Goal: Use online tool/utility: Utilize a website feature to perform a specific function

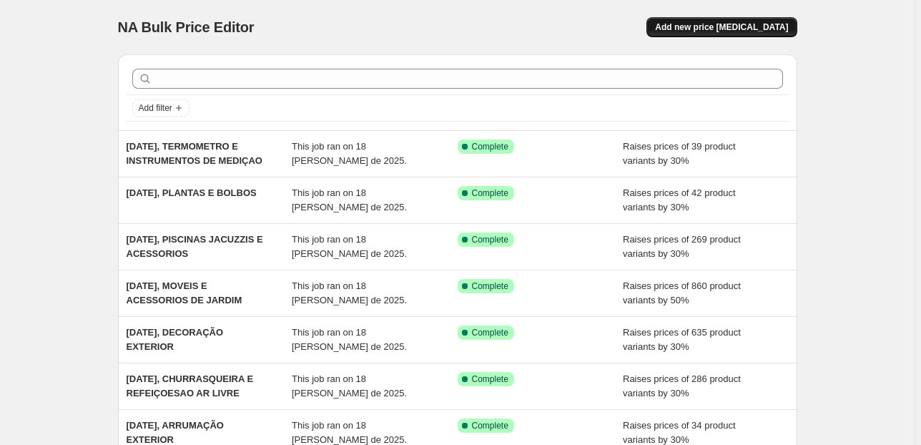
click at [713, 23] on span "Add new price [MEDICAL_DATA]" at bounding box center [721, 26] width 133 height 11
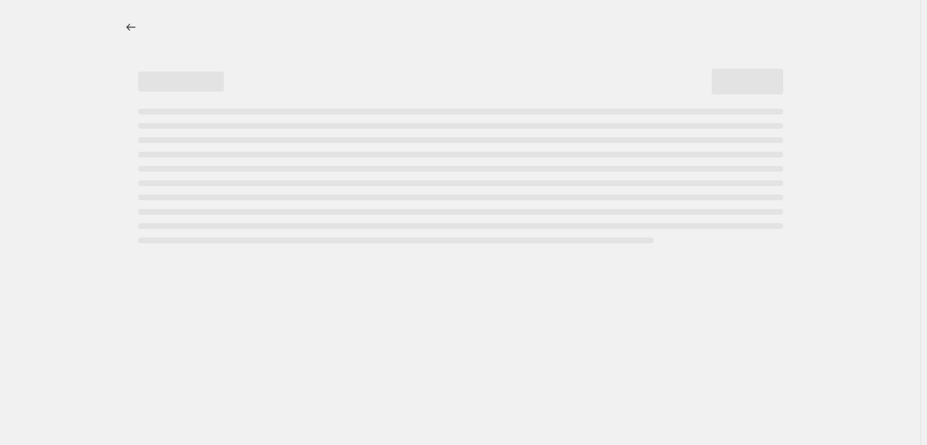
select select "percentage"
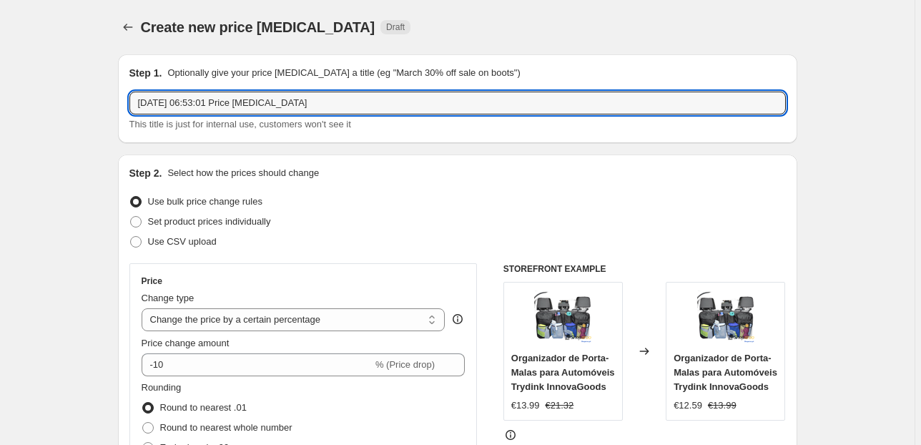
drag, startPoint x: 330, startPoint y: 102, endPoint x: 195, endPoint y: 122, distance: 135.9
click at [195, 122] on div "[DATE] 06:53:01 Price [MEDICAL_DATA] This title is just for internal use, custo…" at bounding box center [457, 112] width 656 height 40
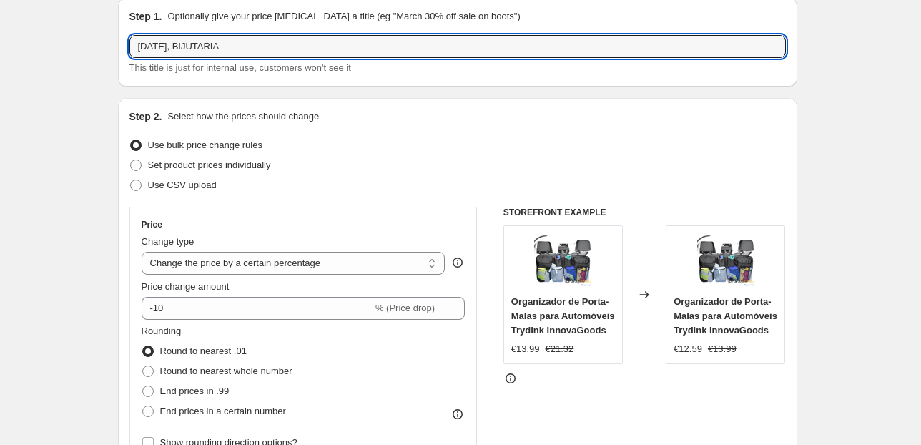
scroll to position [57, 0]
type input "[DATE], BIJUTARIA"
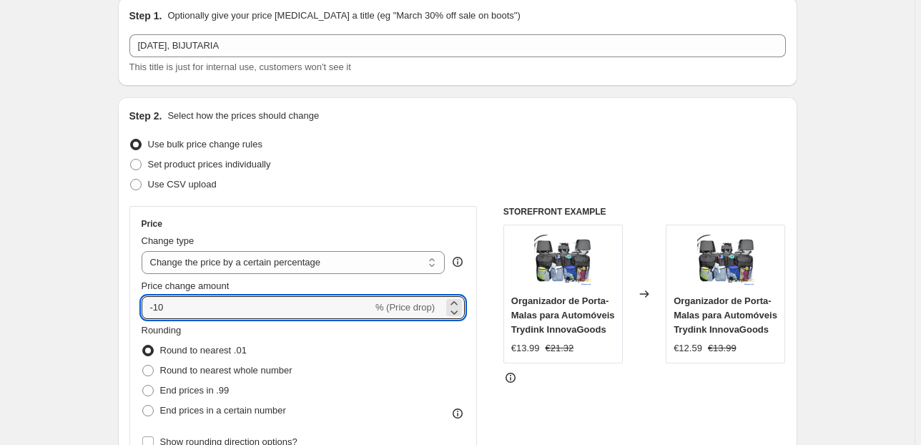
drag, startPoint x: 194, startPoint y: 301, endPoint x: -14, endPoint y: 299, distance: 208.8
click at [0, 299] on html "Home Settings Plans Skip to content Create new price [MEDICAL_DATA]. This page …" at bounding box center [460, 165] width 921 height 445
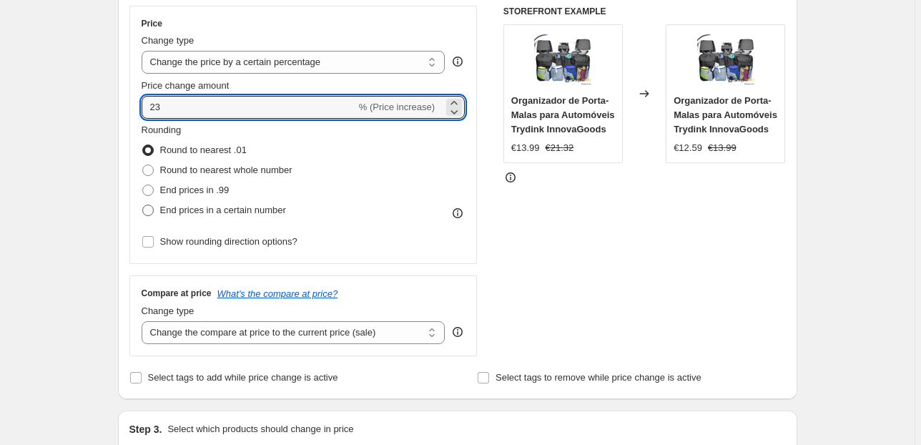
scroll to position [286, 0]
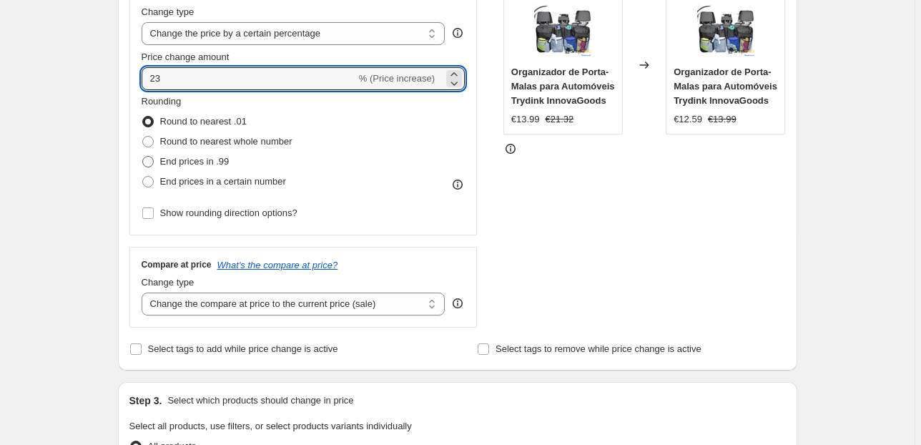
type input "23"
click at [197, 160] on span "End prices in .99" at bounding box center [194, 161] width 69 height 11
click at [143, 157] on input "End prices in .99" at bounding box center [142, 156] width 1 height 1
radio input "true"
drag, startPoint x: 177, startPoint y: 86, endPoint x: 65, endPoint y: 80, distance: 111.7
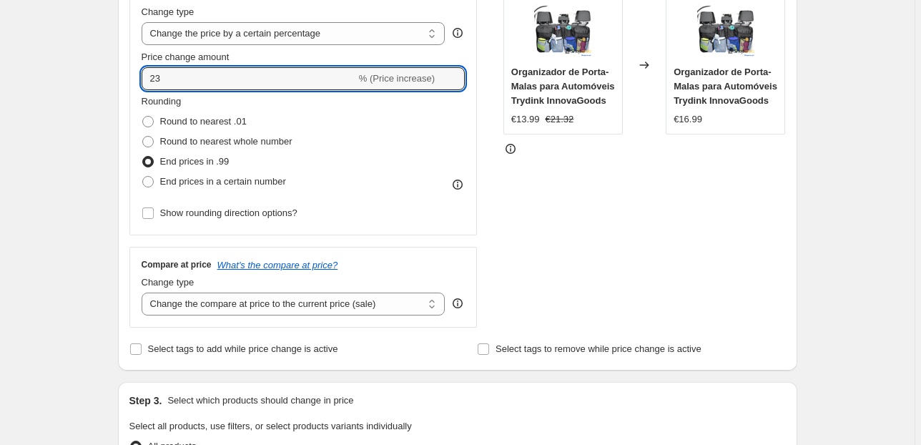
click at [66, 80] on div "Create new price [MEDICAL_DATA]. This page is ready Create new price [MEDICAL_D…" at bounding box center [457, 440] width 914 height 1452
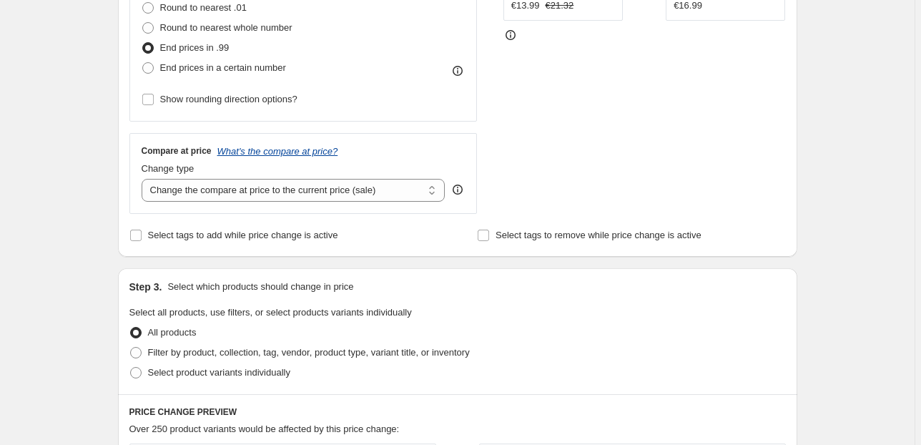
scroll to position [400, 0]
type input "25"
click at [245, 190] on select "Change the compare at price to the current price (sale) Change the compare at p…" at bounding box center [294, 189] width 304 height 23
select select "pp"
click at [144, 178] on select "Change the compare at price to the current price (sale) Change the compare at p…" at bounding box center [294, 189] width 304 height 23
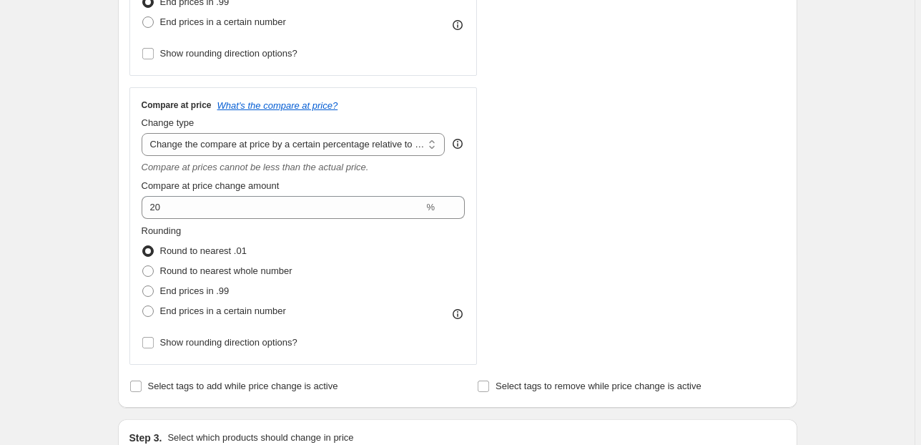
scroll to position [572, 0]
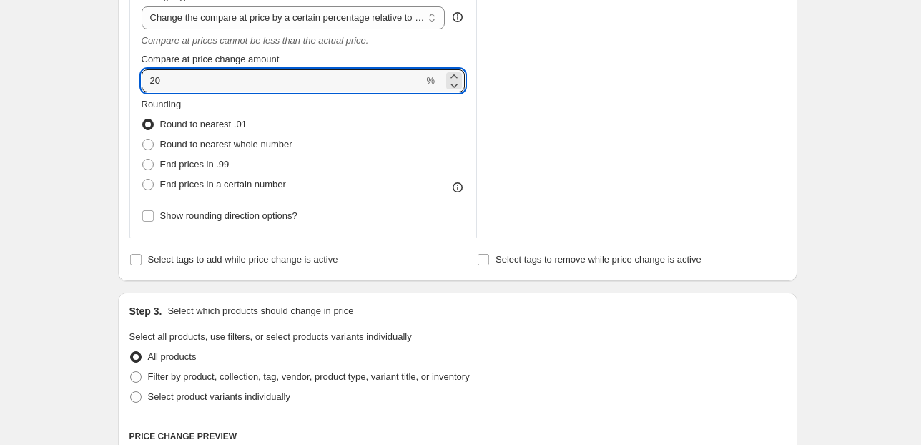
drag, startPoint x: 186, startPoint y: 77, endPoint x: 118, endPoint y: 75, distance: 68.0
type input "50"
click at [94, 89] on div "Create new price [MEDICAL_DATA]. This page is ready Create new price [MEDICAL_D…" at bounding box center [457, 252] width 914 height 1649
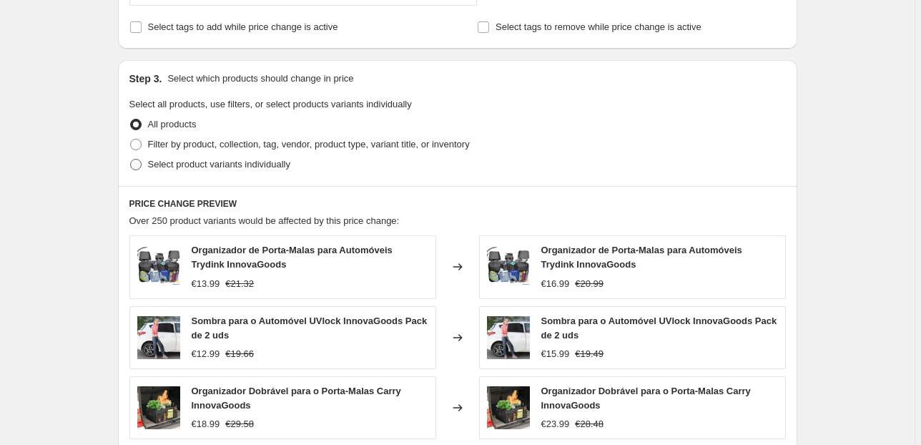
scroll to position [858, 0]
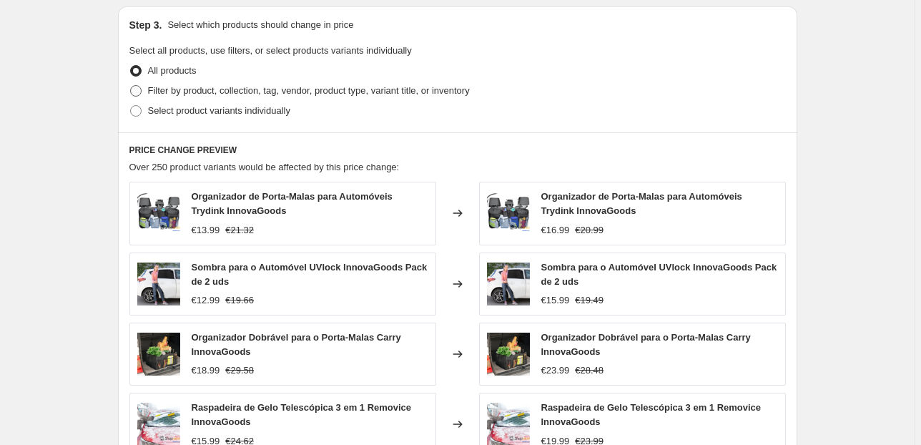
click at [157, 86] on span "Filter by product, collection, tag, vendor, product type, variant title, or inv…" at bounding box center [309, 90] width 322 height 11
click at [131, 86] on input "Filter by product, collection, tag, vendor, product type, variant title, or inv…" at bounding box center [130, 85] width 1 height 1
radio input "true"
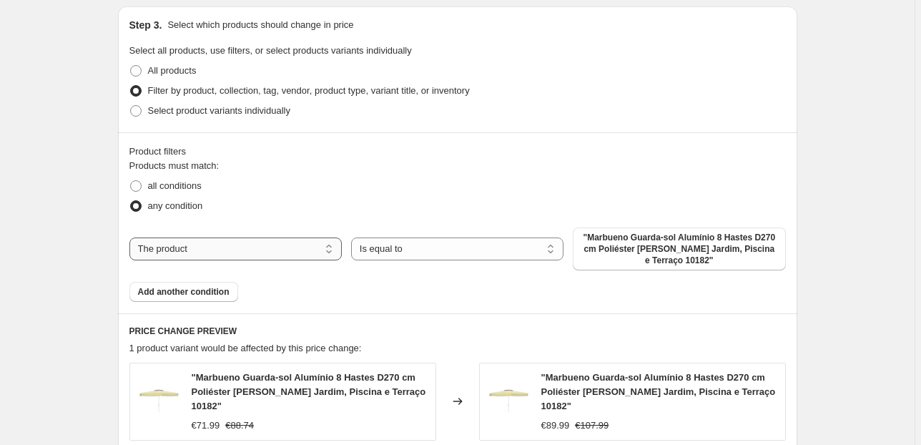
click at [301, 250] on select "The product The product's collection The product's tag The product's vendor The…" at bounding box center [235, 248] width 212 height 23
select select "collection"
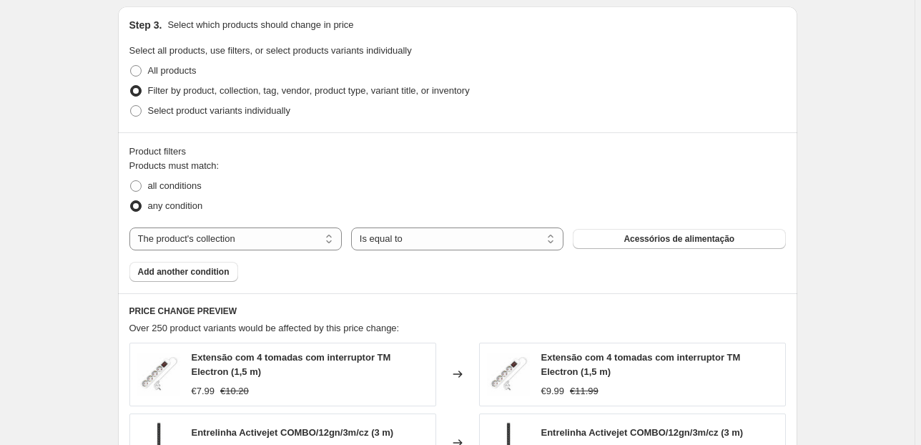
click at [648, 241] on span "Acessórios de alimentação" at bounding box center [678, 238] width 111 height 11
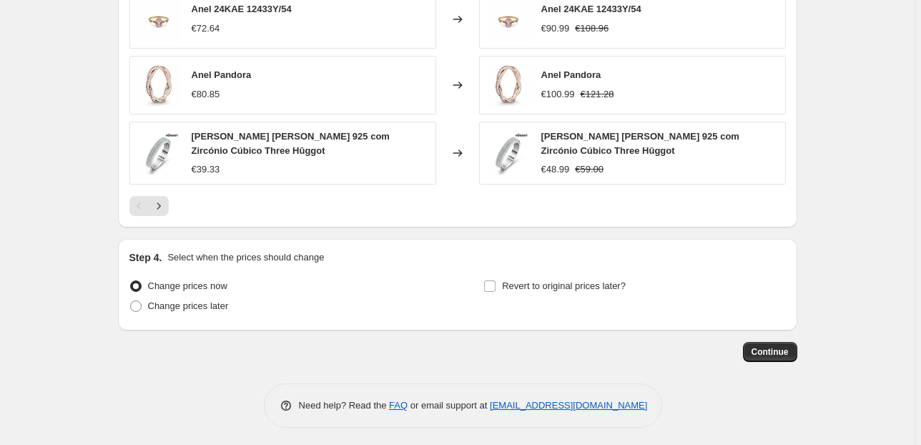
scroll to position [1348, 0]
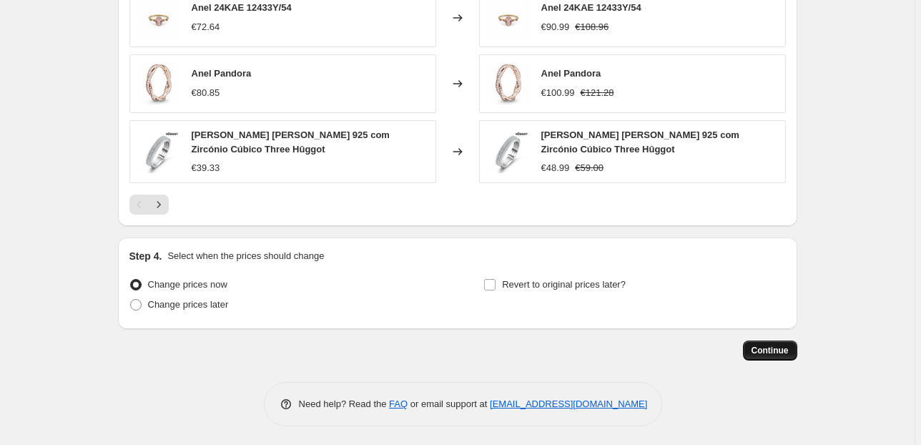
click at [777, 352] on span "Continue" at bounding box center [769, 350] width 37 height 11
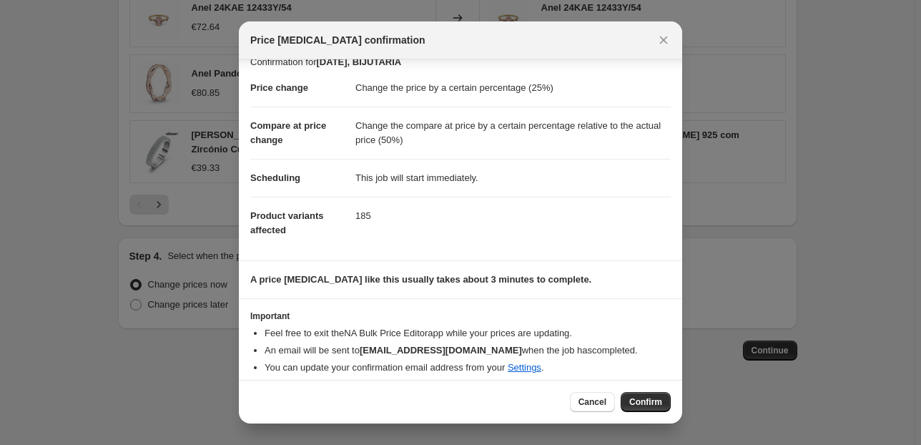
scroll to position [24, 0]
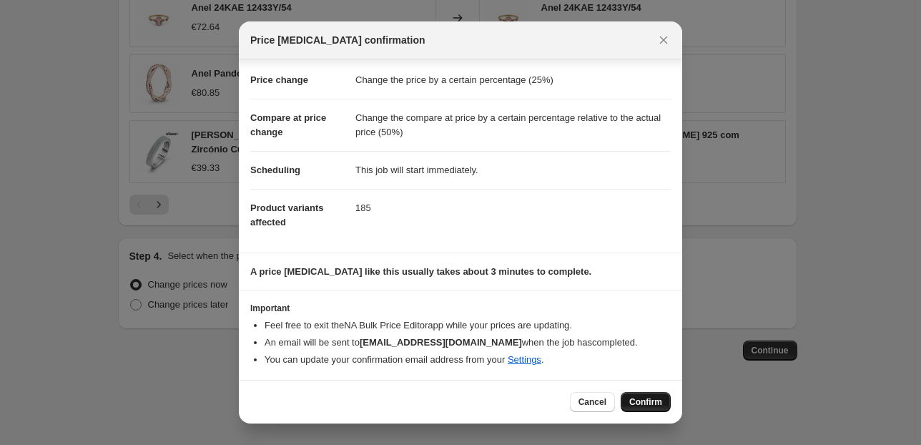
click at [629, 400] on span "Confirm" at bounding box center [645, 401] width 33 height 11
